Goal: Task Accomplishment & Management: Manage account settings

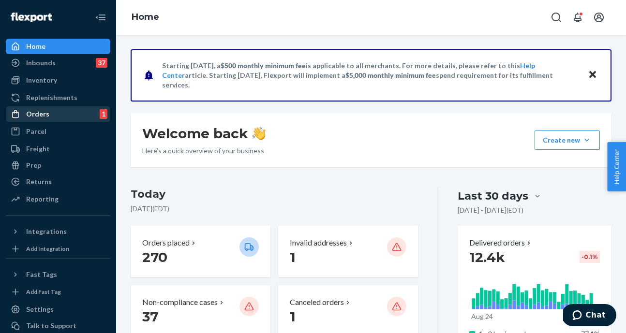
click at [38, 120] on div "Orders 1" at bounding box center [58, 114] width 103 height 14
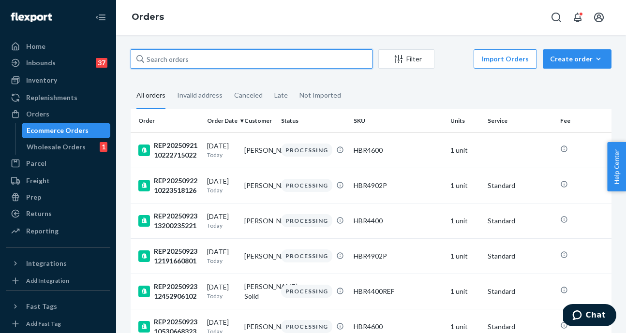
click at [228, 60] on input "text" at bounding box center [252, 58] width 242 height 19
paste input "SHOP1134222"
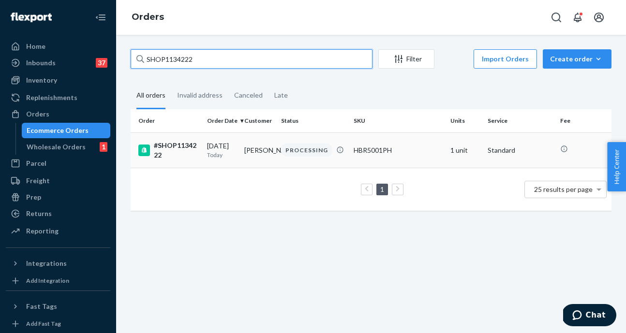
type input "SHOP1134222"
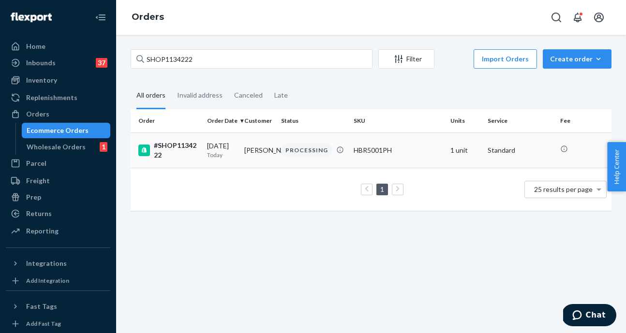
click at [178, 151] on div "#SHOP1134222" at bounding box center [168, 150] width 61 height 19
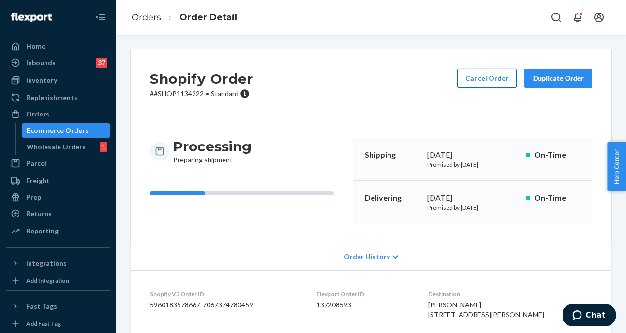
click at [486, 80] on button "Cancel Order" at bounding box center [487, 78] width 60 height 19
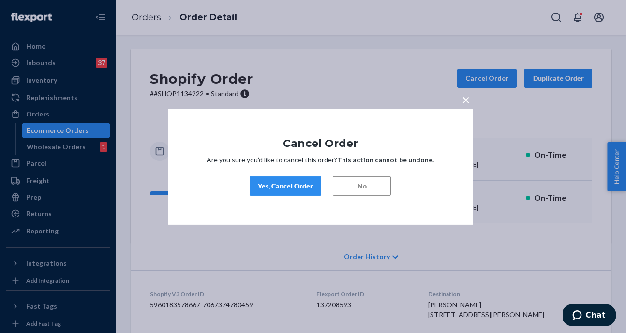
click at [297, 187] on div "Yes, Cancel Order" at bounding box center [285, 186] width 55 height 10
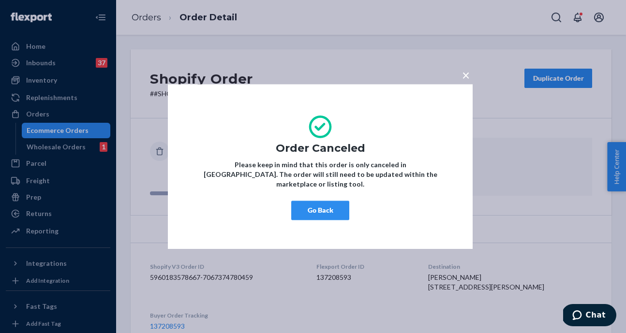
click at [322, 204] on button "Go Back" at bounding box center [320, 210] width 58 height 19
